Goal: Transaction & Acquisition: Purchase product/service

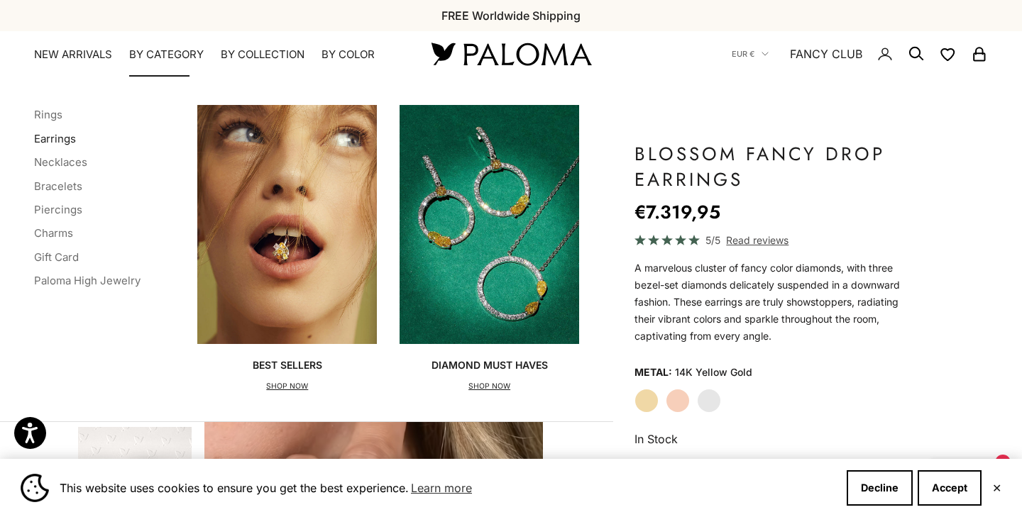
click at [60, 137] on link "Earrings" at bounding box center [55, 138] width 42 height 13
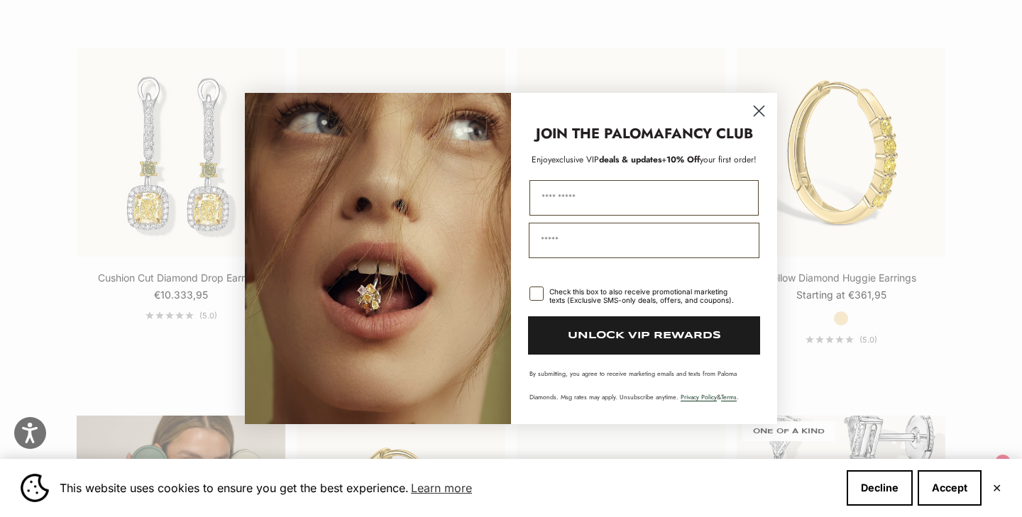
scroll to position [2429, 0]
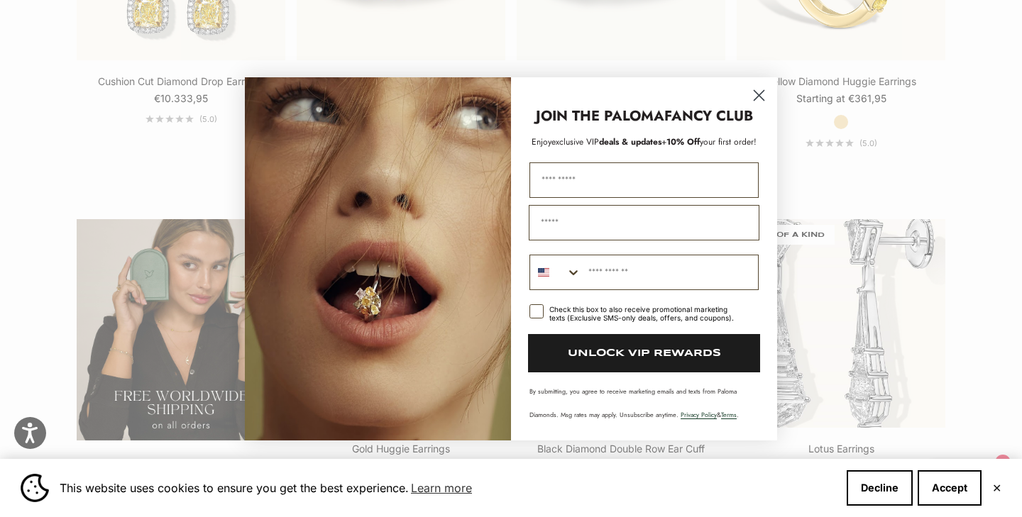
click at [758, 98] on circle "Close dialog" at bounding box center [758, 94] width 23 height 23
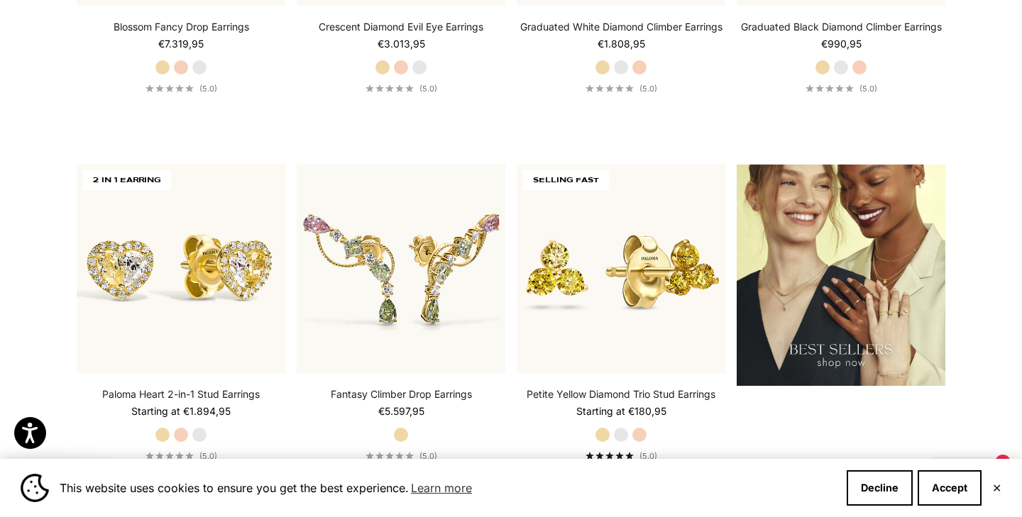
scroll to position [1750, 0]
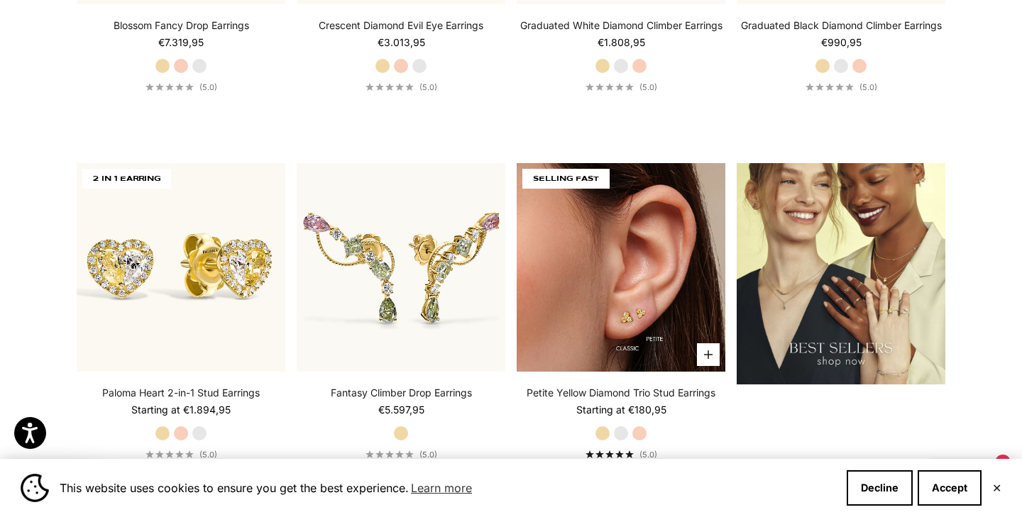
click at [666, 303] on img at bounding box center [621, 267] width 209 height 209
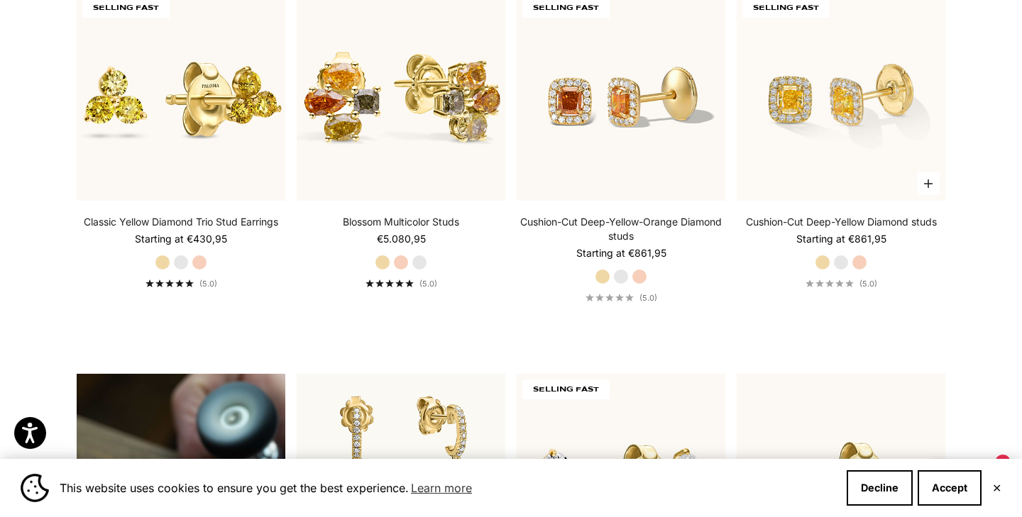
scroll to position [805, 0]
click at [842, 261] on label "White Gold" at bounding box center [841, 263] width 16 height 16
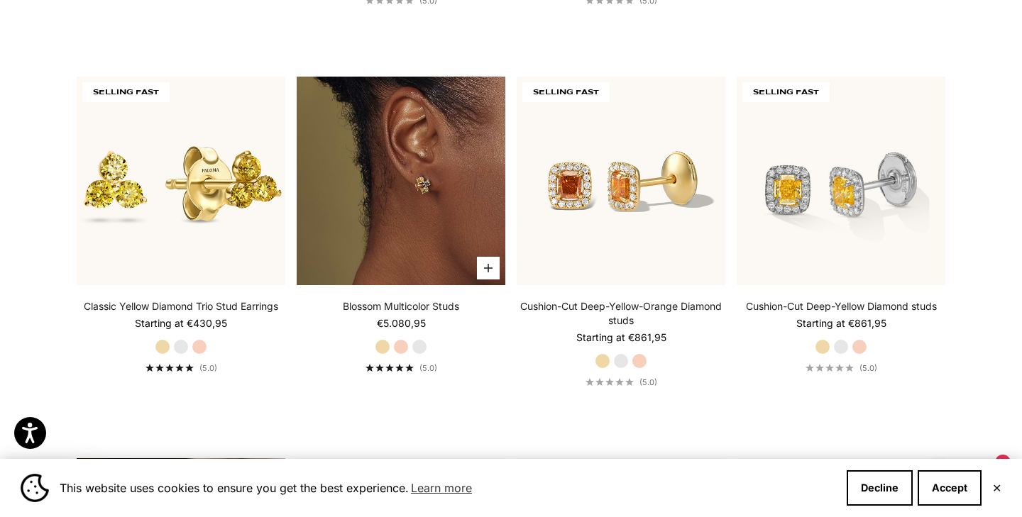
scroll to position [717, 0]
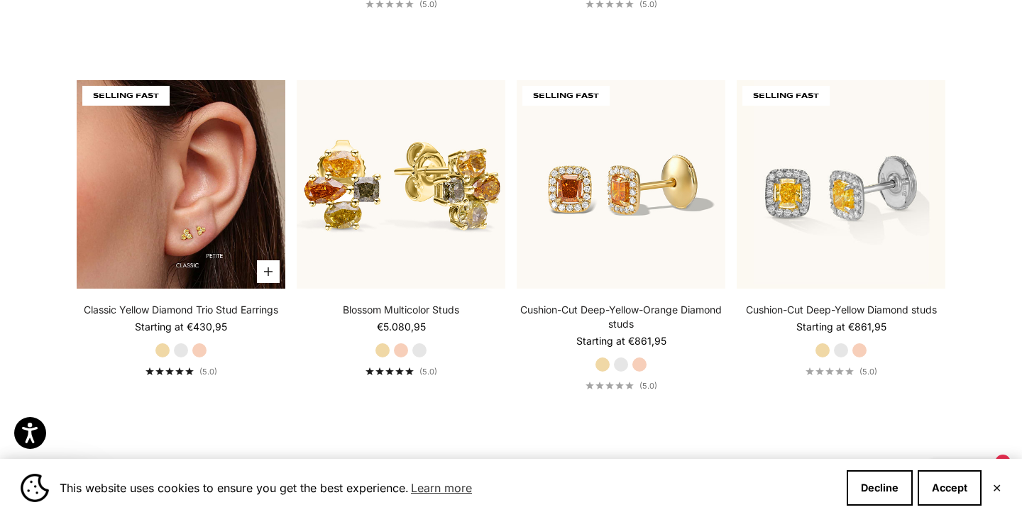
click at [233, 178] on img at bounding box center [181, 184] width 209 height 209
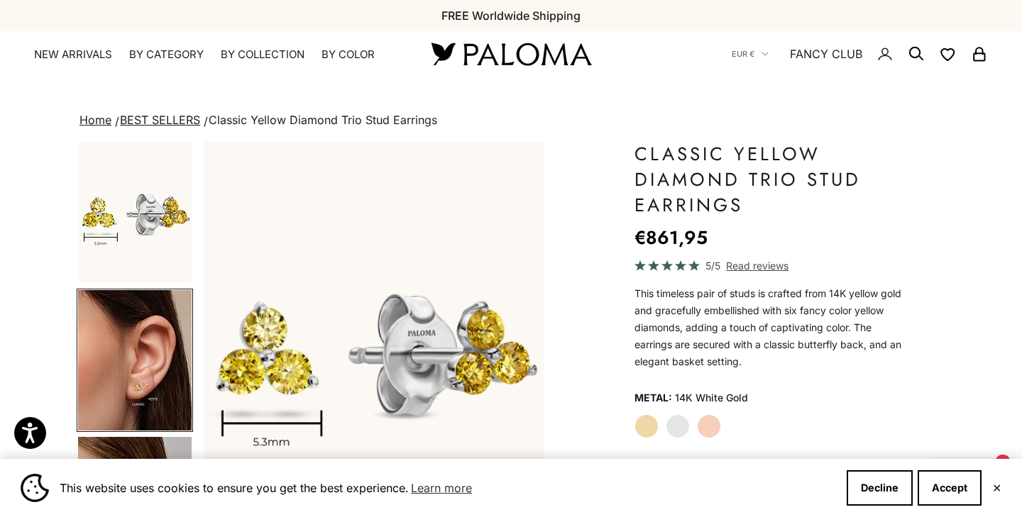
scroll to position [146, 0]
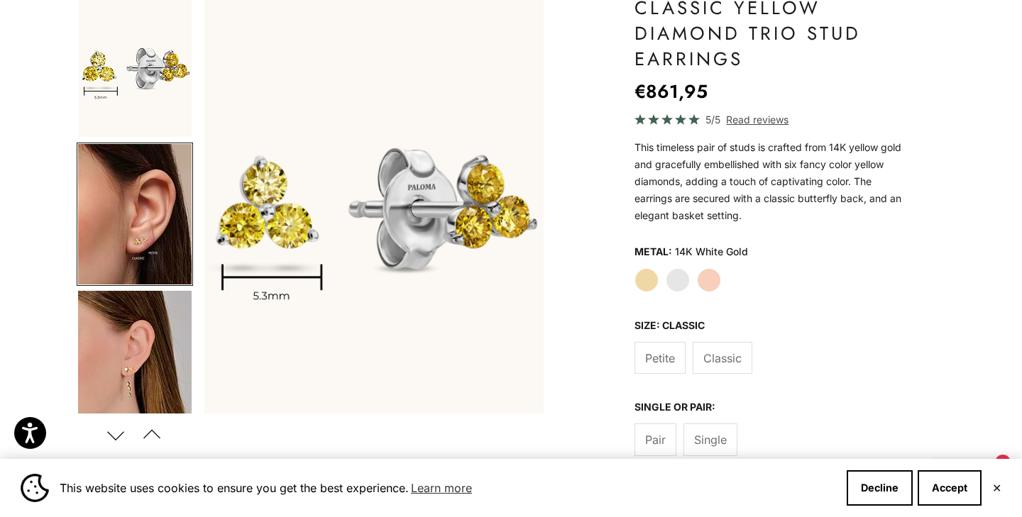
click at [651, 287] on label "Yellow Gold" at bounding box center [646, 280] width 24 height 24
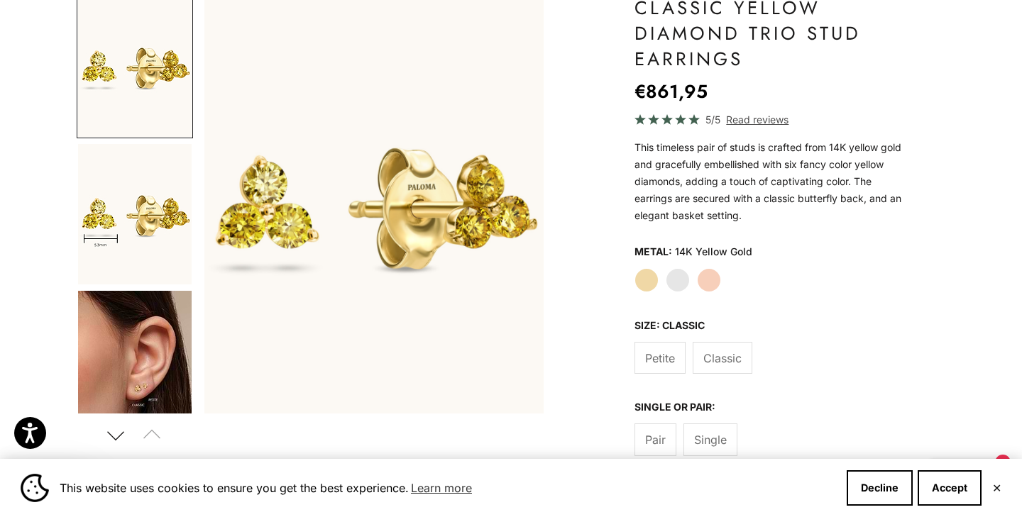
scroll to position [204, 0]
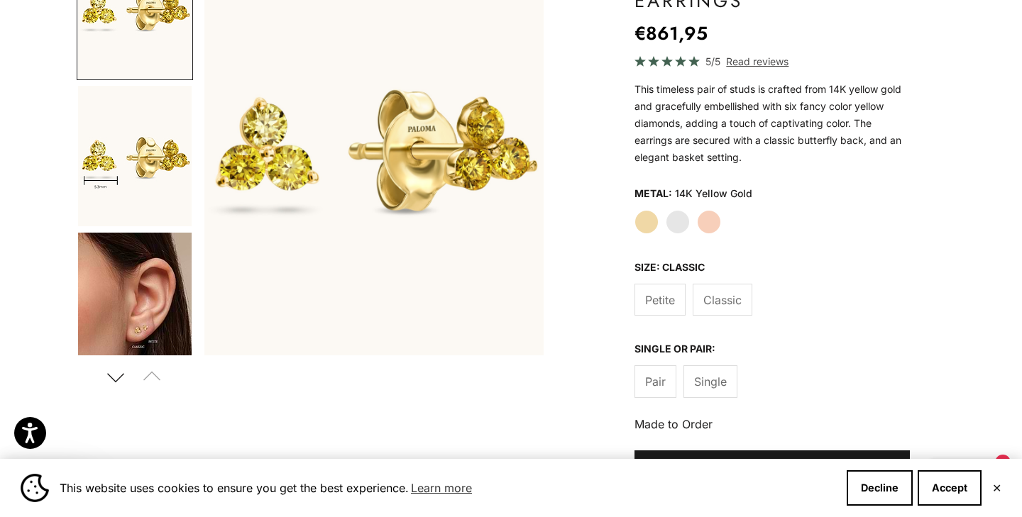
click at [701, 380] on span "Single" at bounding box center [710, 382] width 33 height 18
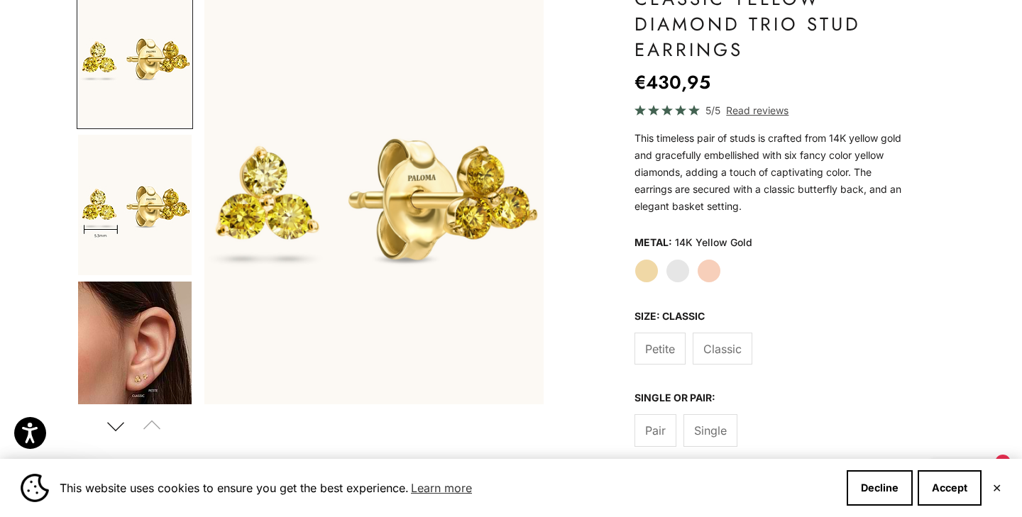
scroll to position [199, 0]
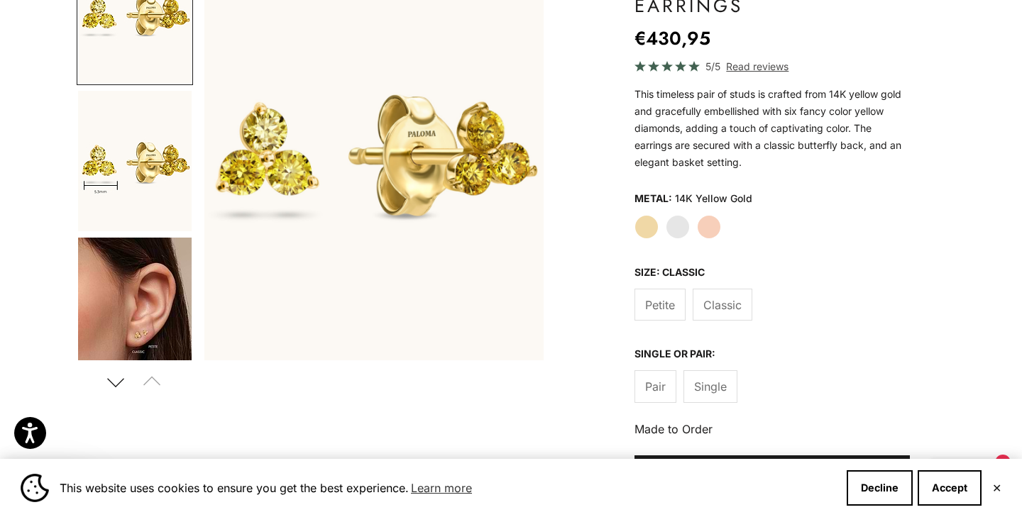
click at [658, 387] on span "Pair" at bounding box center [655, 386] width 21 height 18
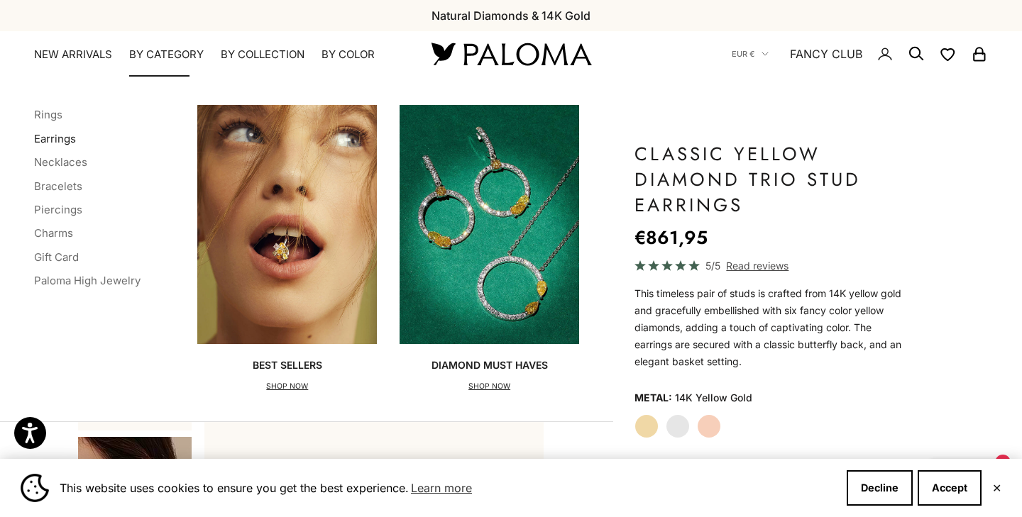
click at [68, 138] on link "Earrings" at bounding box center [55, 138] width 42 height 13
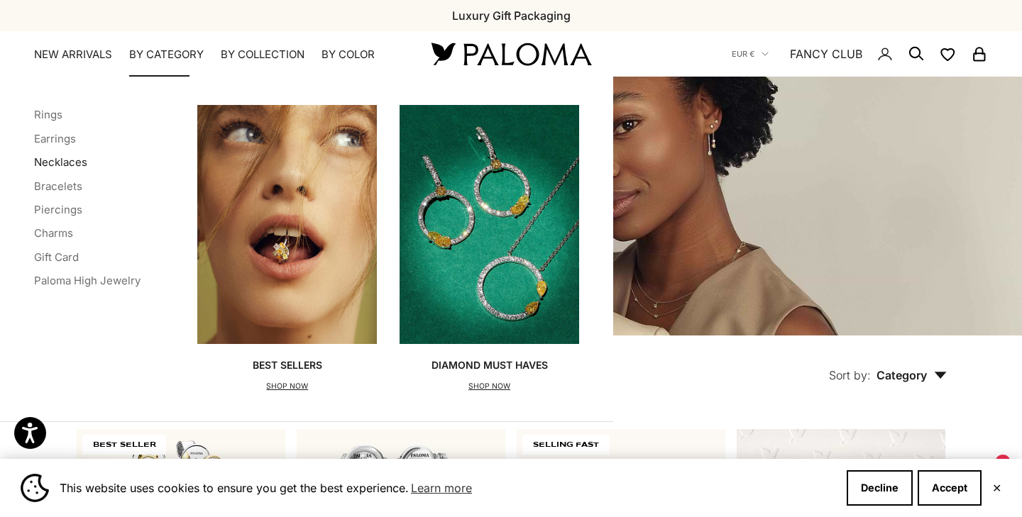
click at [67, 165] on link "Necklaces" at bounding box center [60, 161] width 53 height 13
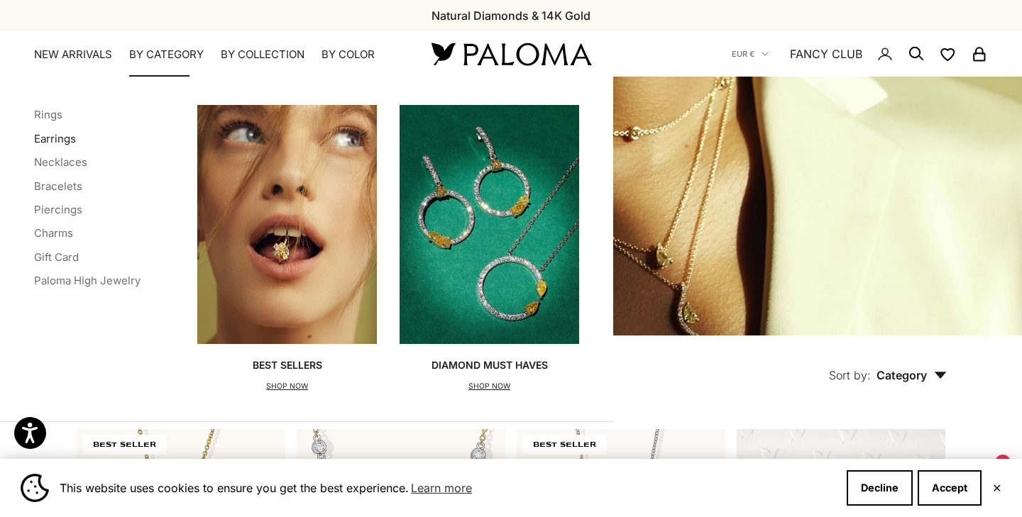
click at [58, 134] on link "Earrings" at bounding box center [55, 138] width 42 height 13
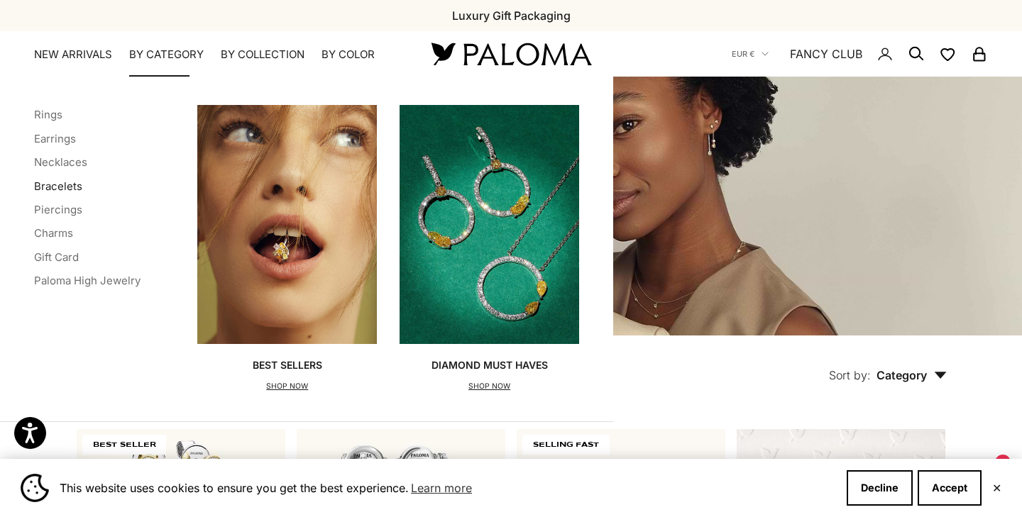
click at [62, 182] on link "Bracelets" at bounding box center [58, 186] width 48 height 13
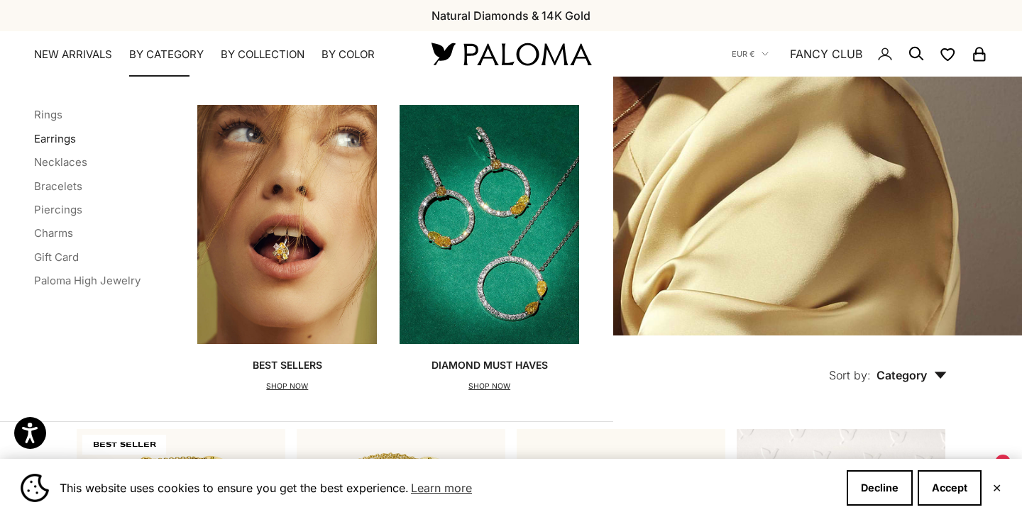
click at [55, 137] on link "Earrings" at bounding box center [55, 138] width 42 height 13
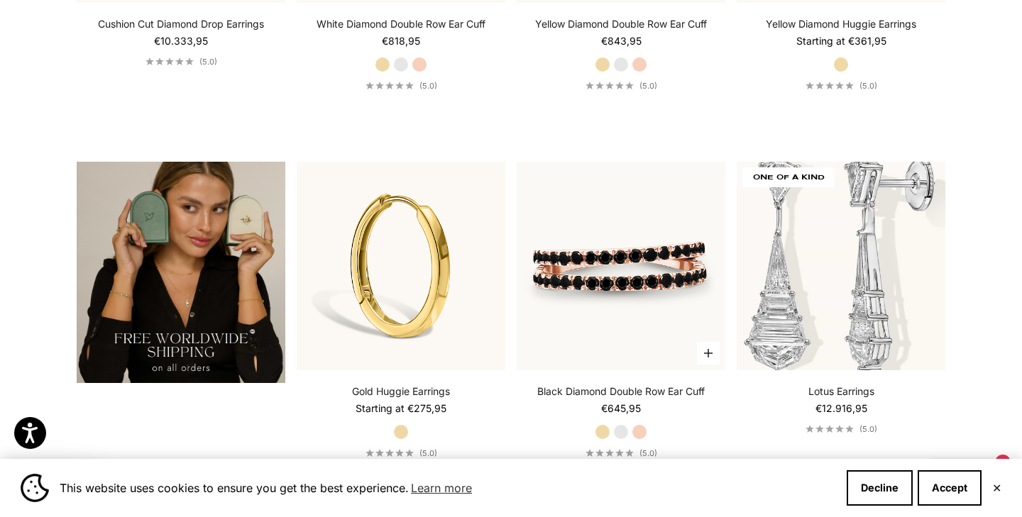
scroll to position [2488, 0]
